Goal: Navigation & Orientation: Find specific page/section

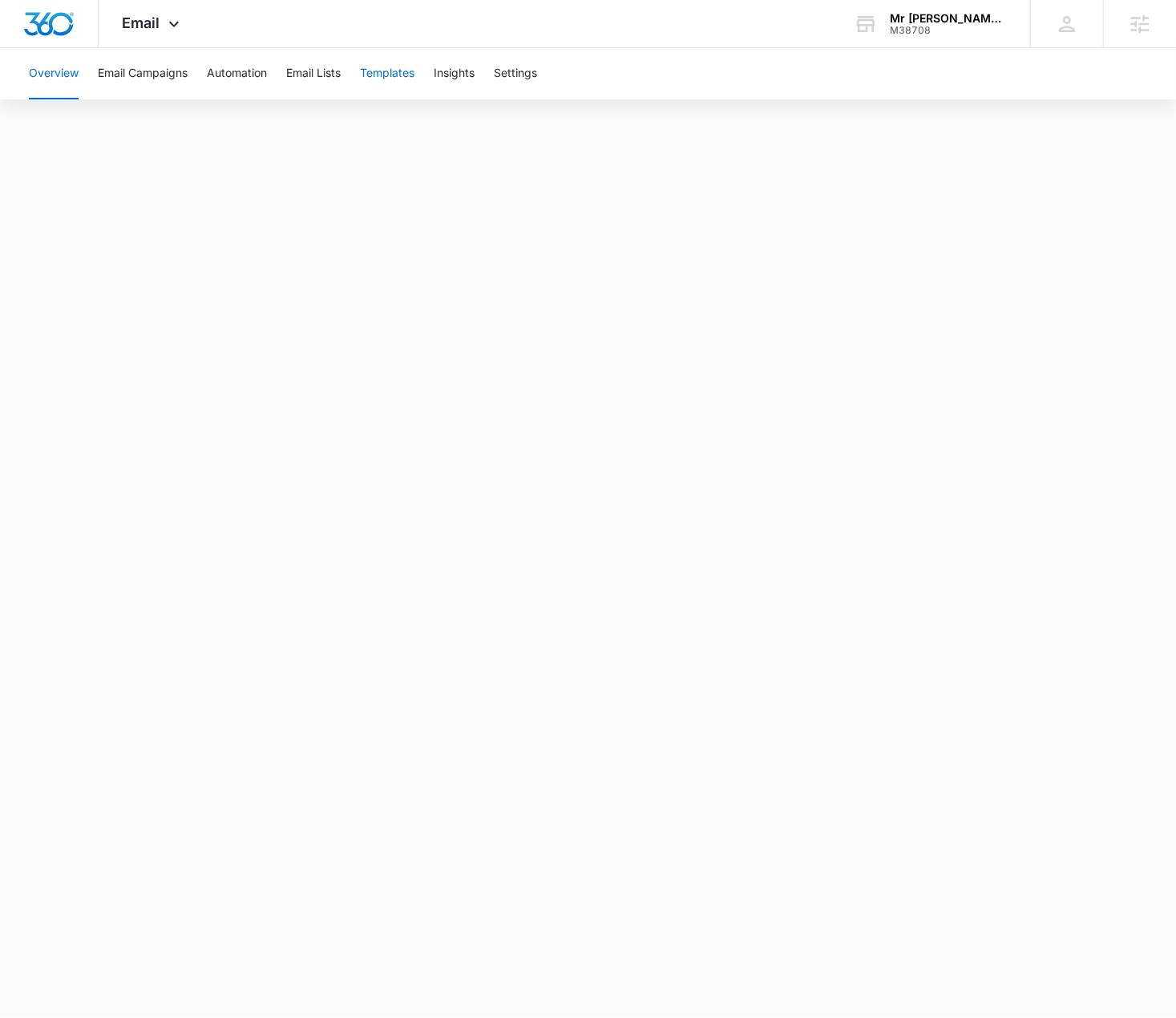
click at [405, 69] on button "Templates" at bounding box center [387, 73] width 54 height 51
click at [146, 41] on div "Email Apps Reputation Websites Forms CRM Email Social Shop Content Ads Intellig…" at bounding box center [153, 23] width 109 height 47
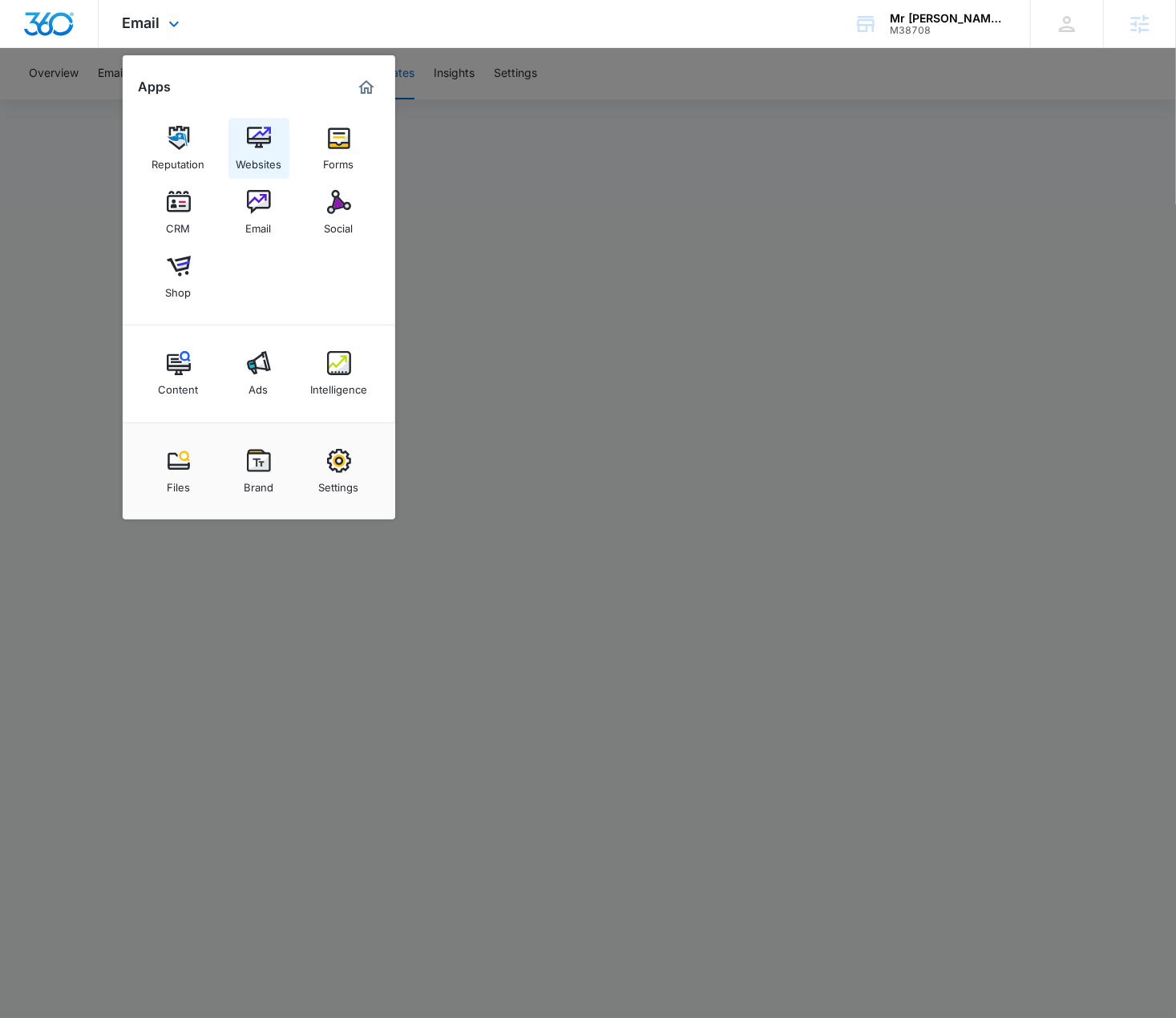
click at [266, 150] on div "Websites" at bounding box center [258, 160] width 45 height 21
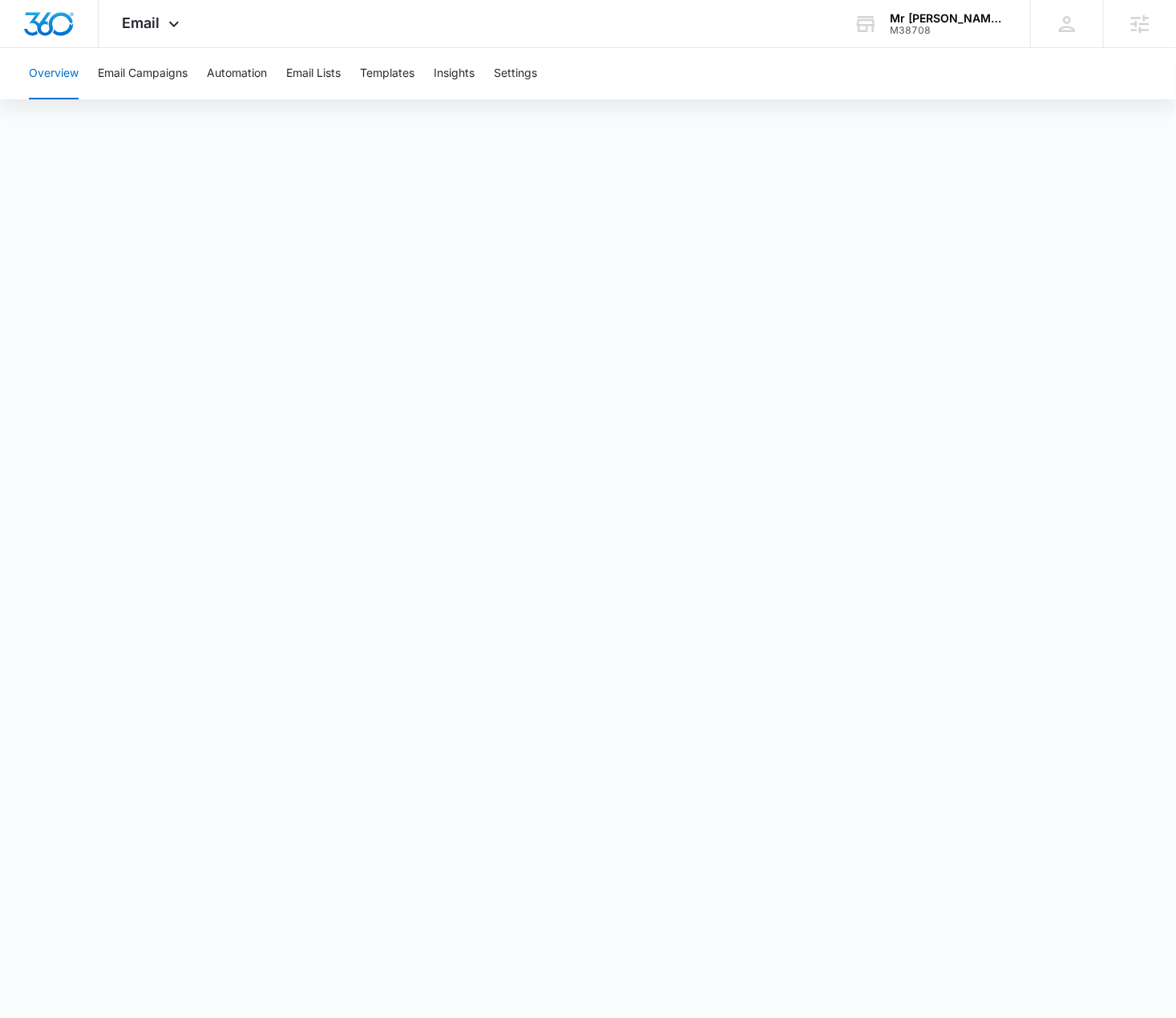
click at [430, 64] on div "Overview Email Campaigns Automation Email Lists Templates Insights Settings" at bounding box center [587, 73] width 1137 height 51
click at [409, 84] on button "Templates" at bounding box center [387, 73] width 54 height 51
click at [474, 86] on button "Insights" at bounding box center [455, 73] width 41 height 51
click at [381, 84] on button "Templates" at bounding box center [387, 73] width 54 height 51
click at [332, 83] on button "Email Lists" at bounding box center [313, 73] width 54 height 51
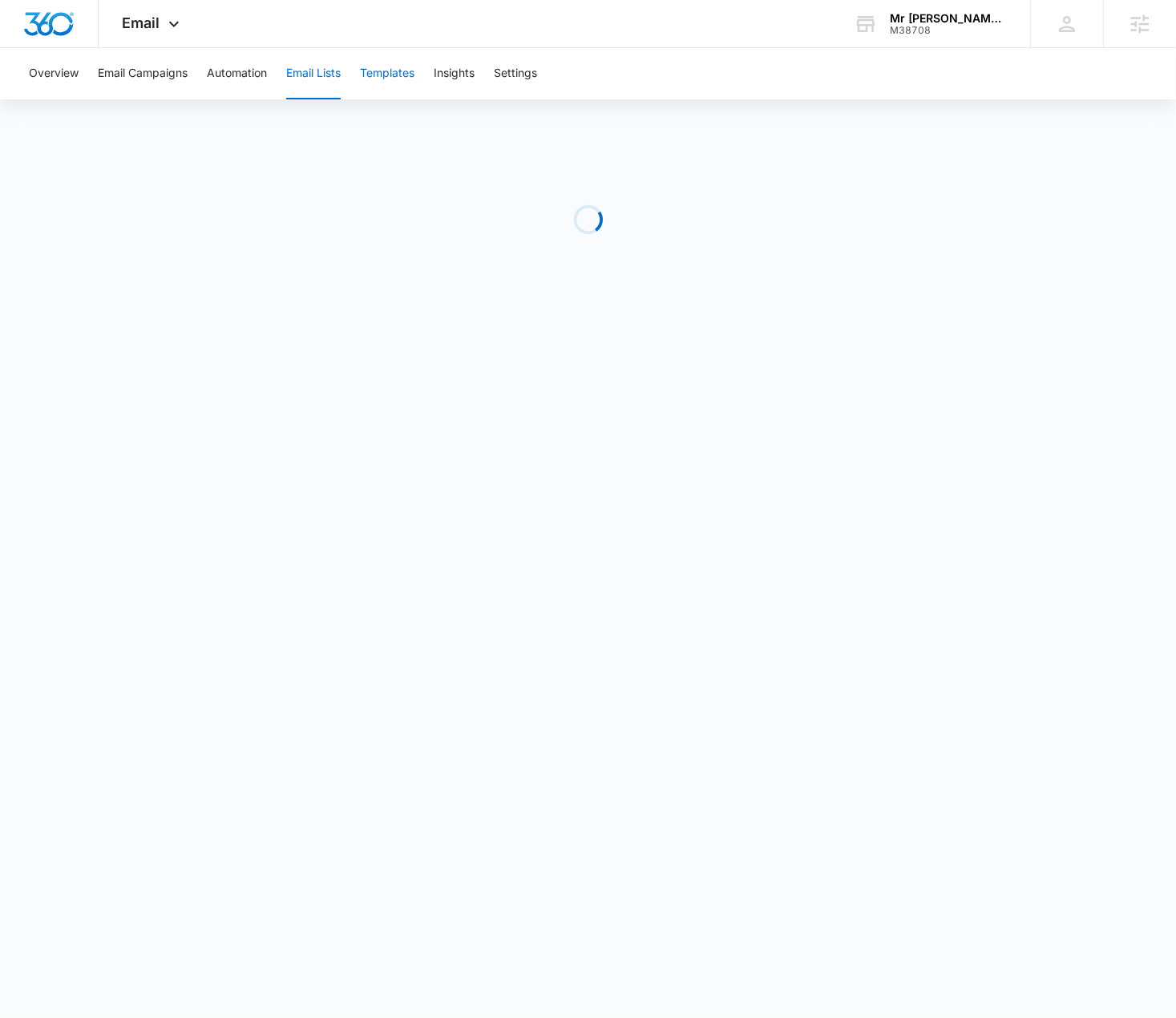
click at [393, 79] on button "Templates" at bounding box center [387, 73] width 54 height 51
click at [161, 35] on div "Email Apps Reputation Websites Forms CRM Email Social Shop Content Ads Intellig…" at bounding box center [153, 23] width 109 height 47
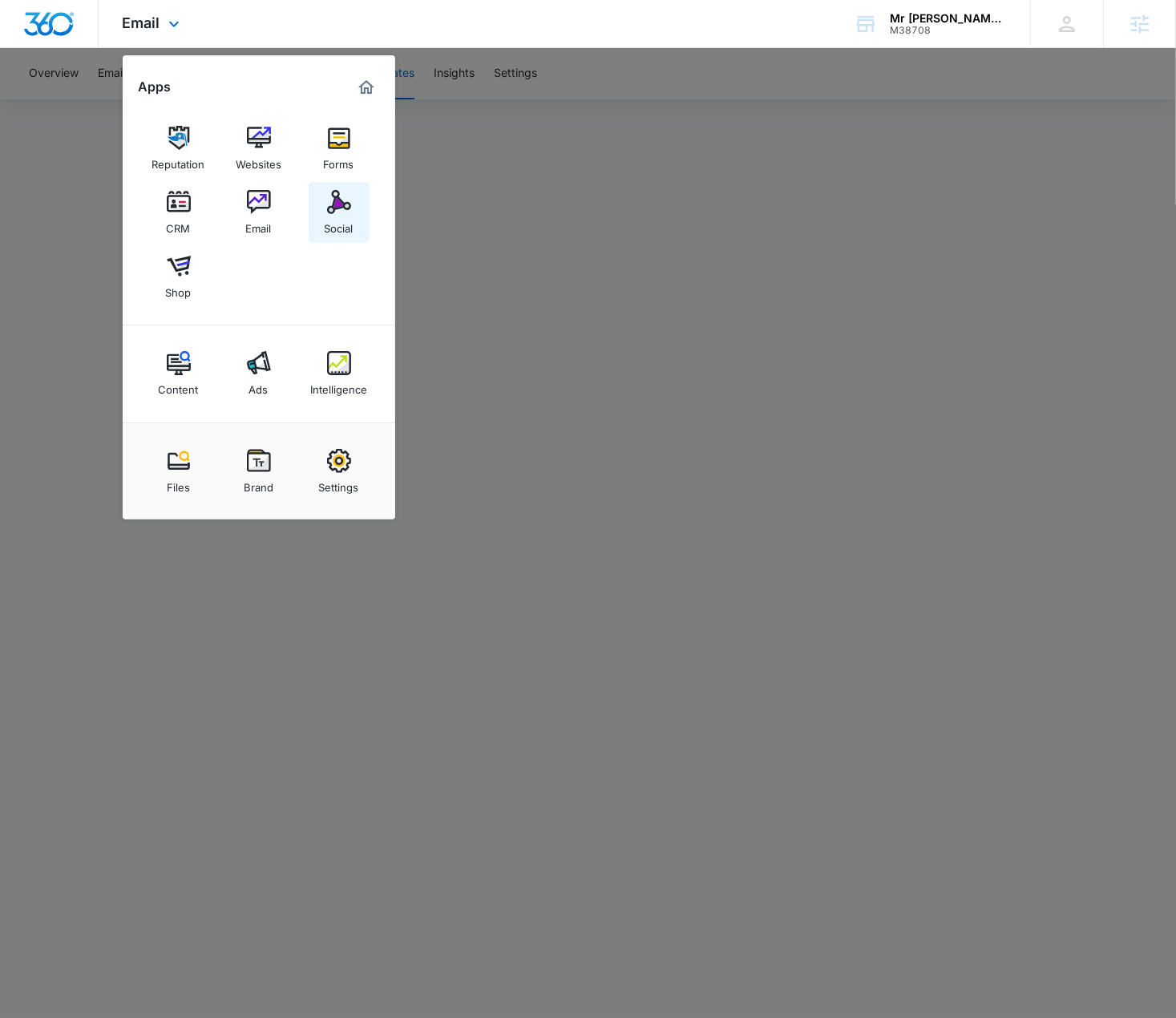
click at [327, 211] on img at bounding box center [338, 202] width 24 height 24
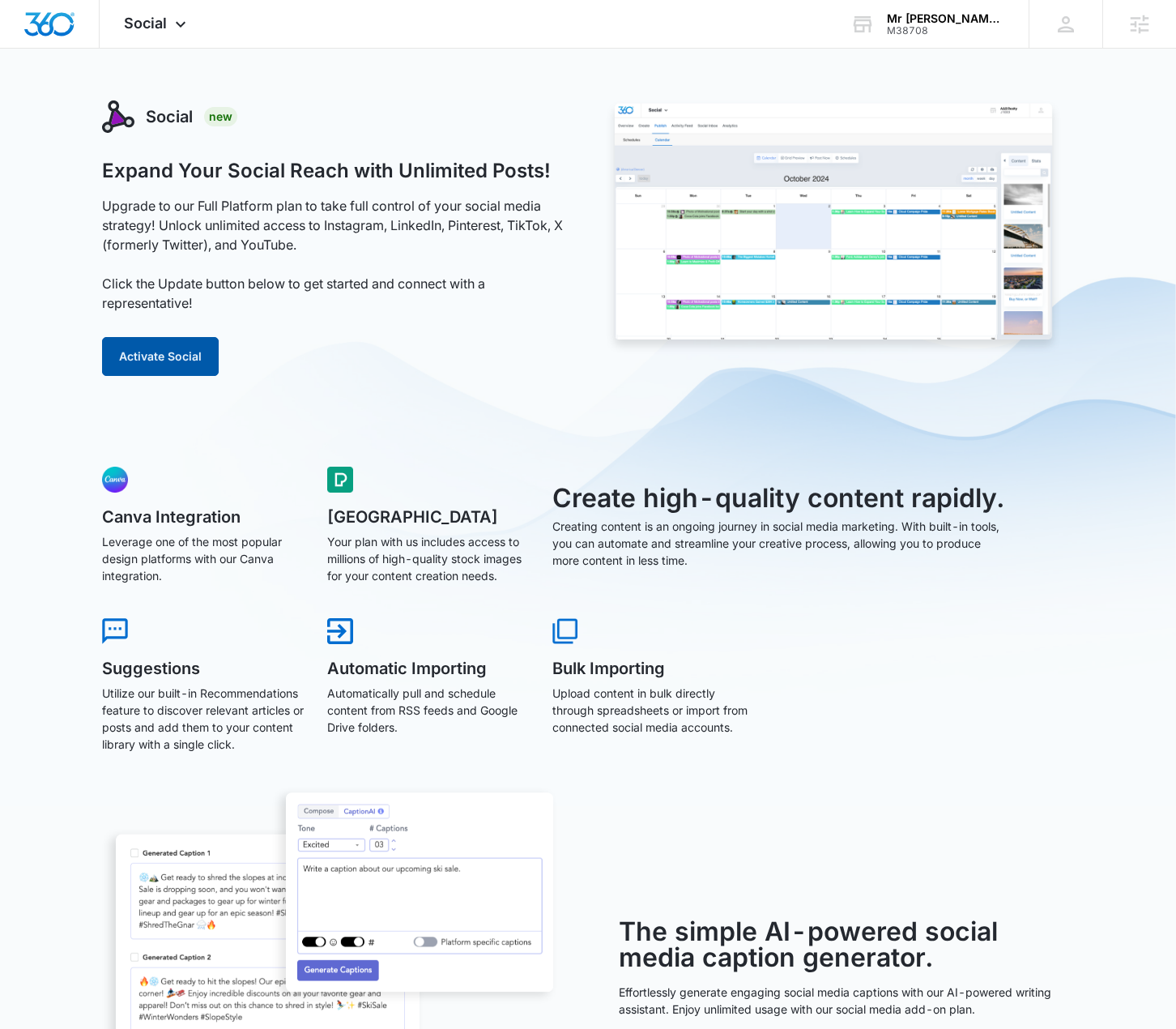
click at [147, 367] on button "Activate Social" at bounding box center [161, 356] width 117 height 39
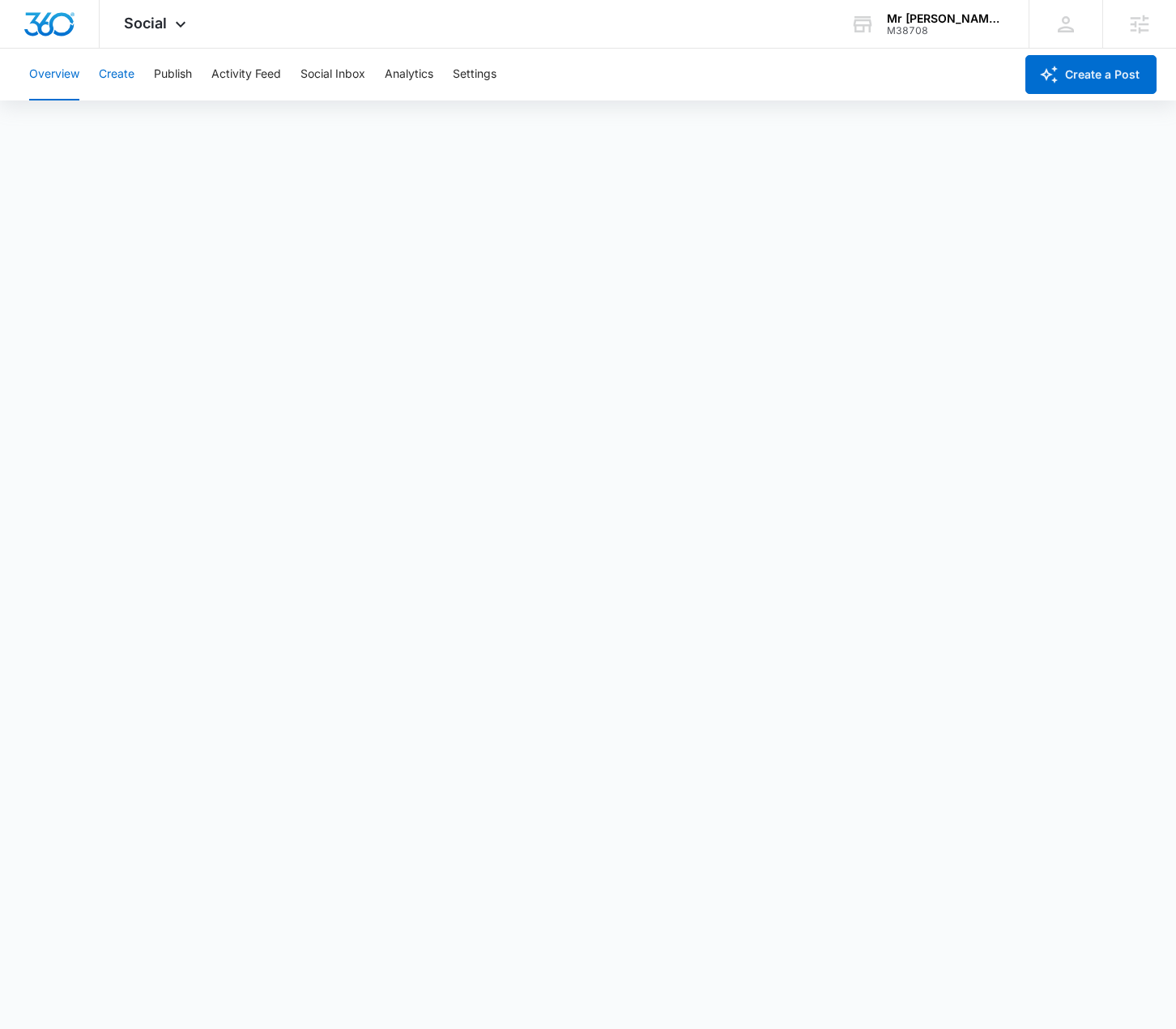
click at [122, 66] on button "Create" at bounding box center [117, 74] width 36 height 52
click at [467, 82] on button "Settings" at bounding box center [474, 74] width 44 height 52
click at [37, 87] on button "Overview" at bounding box center [54, 74] width 50 height 52
click at [110, 78] on button "Create" at bounding box center [117, 74] width 36 height 52
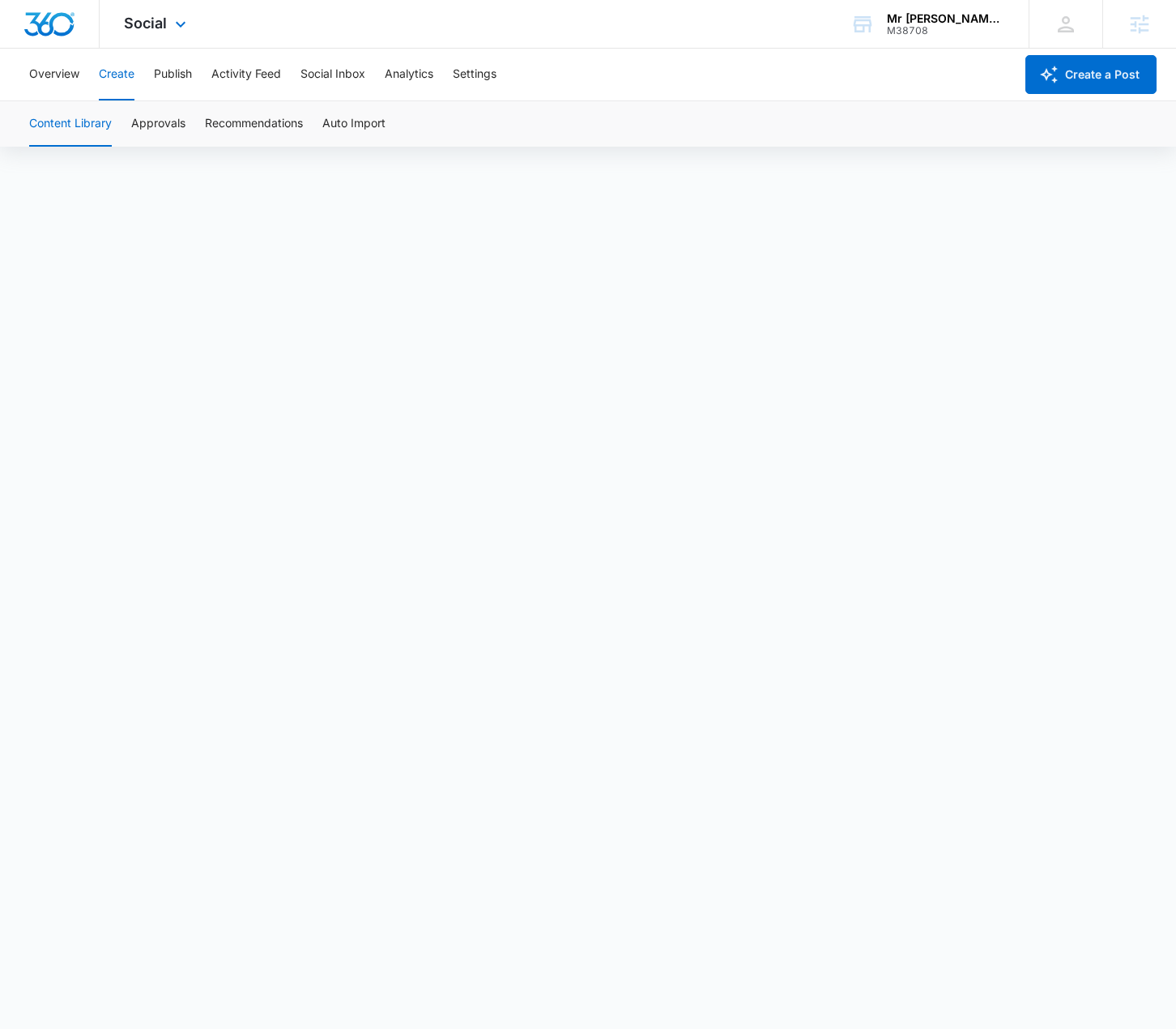
click at [161, 37] on div "Social Apps Reputation Websites Forms CRM Email Social Shop Content Ads Intelli…" at bounding box center [157, 23] width 115 height 47
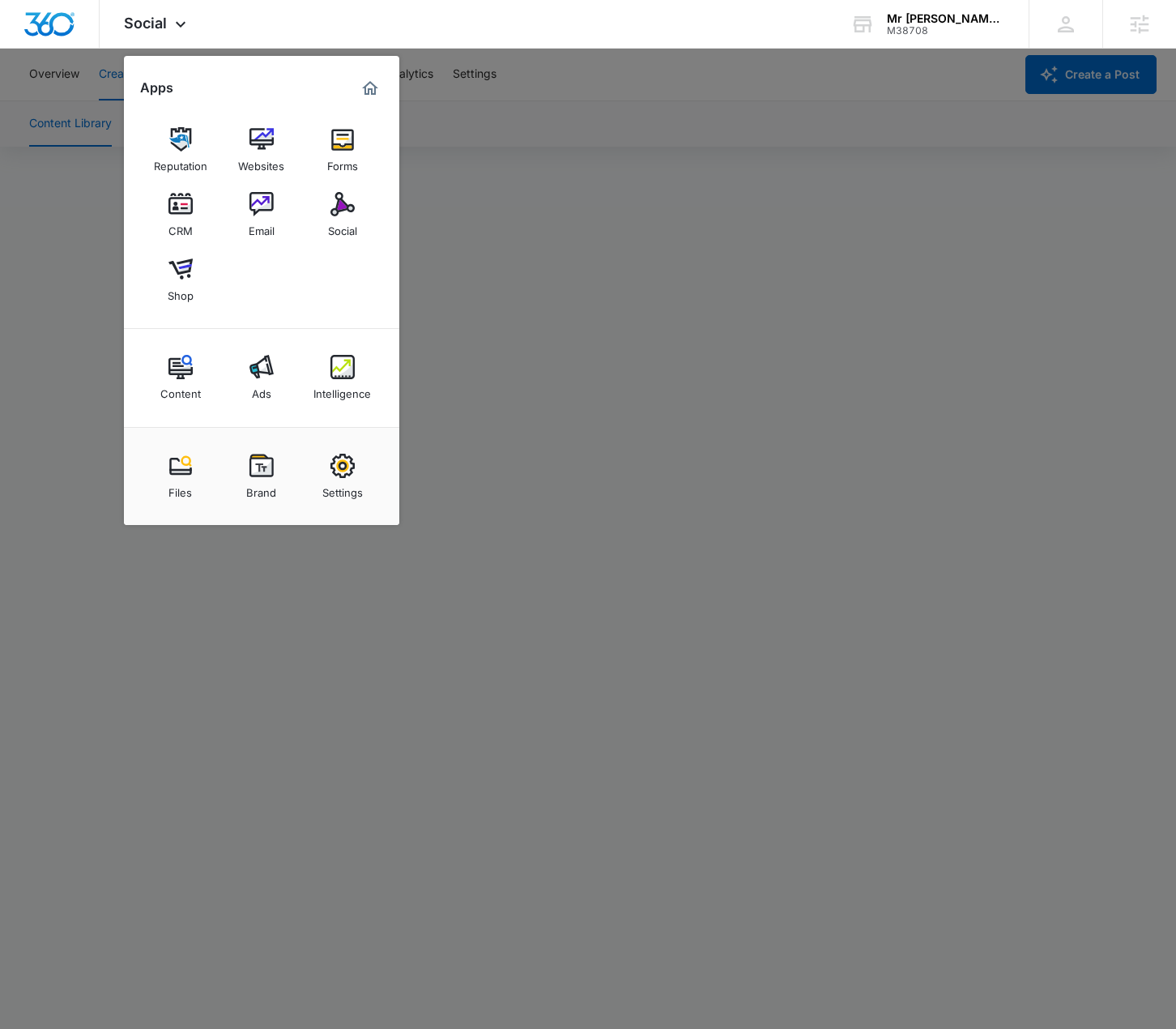
click at [672, 278] on div at bounding box center [588, 514] width 1176 height 1029
